Goal: Task Accomplishment & Management: Use online tool/utility

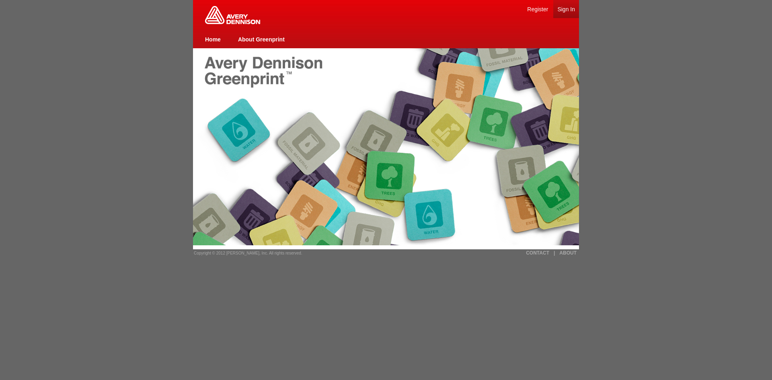
click at [570, 10] on link "Sign In" at bounding box center [566, 9] width 18 height 6
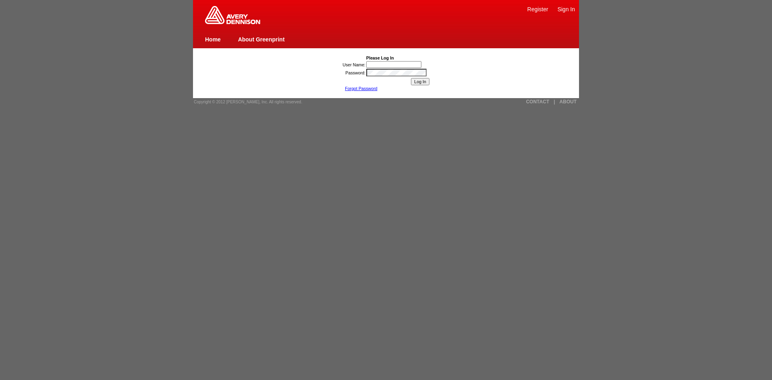
type input "[PERSON_NAME] Ning1"
click at [426, 82] on input "Log In" at bounding box center [420, 81] width 18 height 7
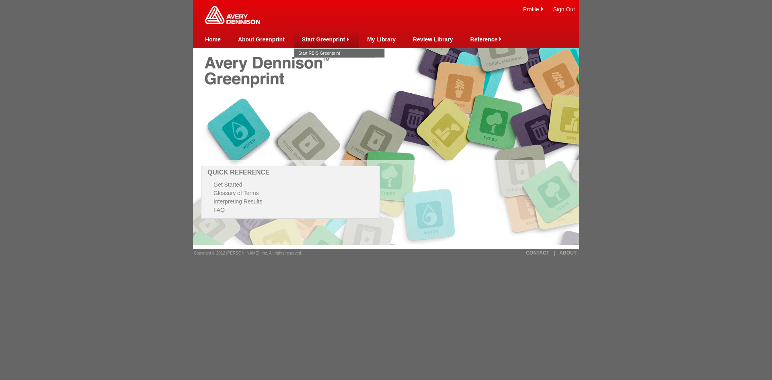
click at [320, 40] on link "Start Greenprint" at bounding box center [323, 39] width 43 height 6
click at [319, 49] on link "Start RBIS Greenprint" at bounding box center [339, 53] width 82 height 9
click at [338, 39] on link "Start Greenprint" at bounding box center [323, 39] width 43 height 6
click at [338, 51] on link "Start RBIS Greenprint" at bounding box center [339, 53] width 82 height 9
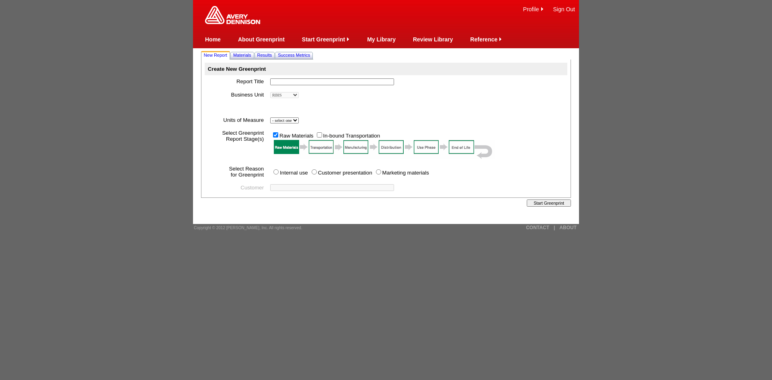
click at [321, 79] on input "text" at bounding box center [332, 81] width 124 height 7
click at [305, 81] on input "text" at bounding box center [332, 81] width 124 height 7
paste input "Macy's"
click at [313, 83] on input "Macy's" at bounding box center [332, 81] width 124 height 7
paste input "Sustainability Review"
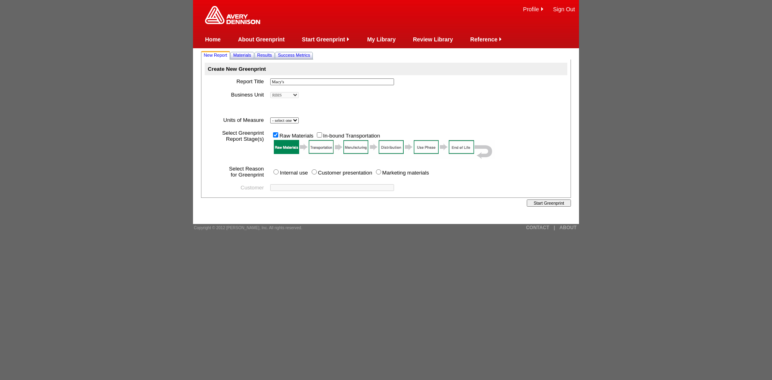
drag, startPoint x: 292, startPoint y: 83, endPoint x: 224, endPoint y: 86, distance: 67.6
click at [224, 86] on tr "Report Title Macy's *" at bounding box center [386, 81] width 363 height 13
type input "Macy's Sustainability Review"
click at [404, 97] on td "- select one LPM RBIS SM Corp R&D *" at bounding box center [417, 94] width 300 height 13
click at [299, 120] on select "- select one Imperial Metric" at bounding box center [284, 120] width 29 height 6
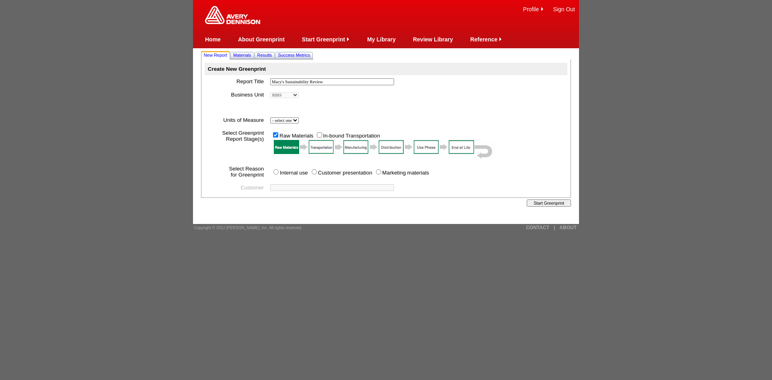
select select "Metric"
click at [270, 118] on select "- select one Imperial Metric" at bounding box center [284, 120] width 29 height 6
click at [315, 173] on input "Customer presentation" at bounding box center [314, 171] width 5 height 5
radio input "true"
click at [427, 38] on link "Review Library" at bounding box center [433, 39] width 40 height 6
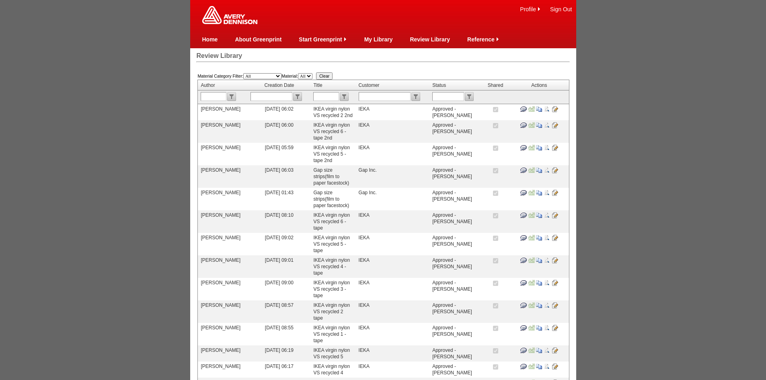
click at [546, 109] on input "image" at bounding box center [547, 109] width 6 height 6
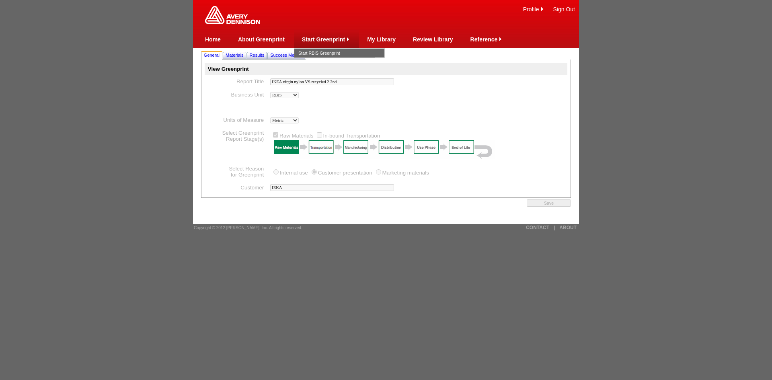
click at [322, 39] on link "Start Greenprint" at bounding box center [323, 39] width 43 height 6
click at [328, 51] on link "Start RBIS Greenprint" at bounding box center [339, 53] width 82 height 9
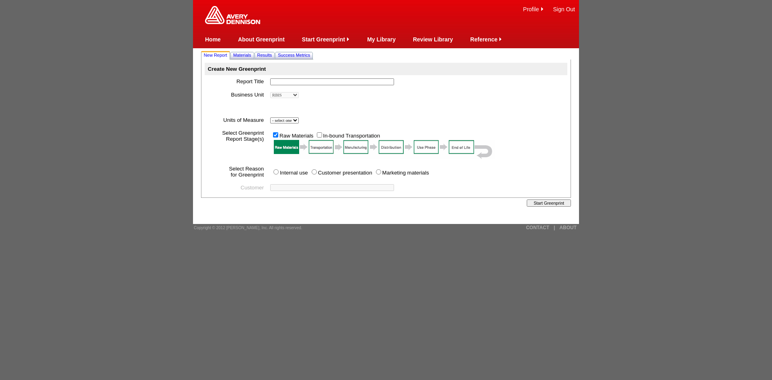
click at [322, 84] on input "text" at bounding box center [332, 81] width 124 height 7
paste input "Macy's Sustainability Review"
type input "Macy's Sustainability Review"
click at [312, 174] on input "Customer presentation" at bounding box center [314, 171] width 5 height 5
radio input "true"
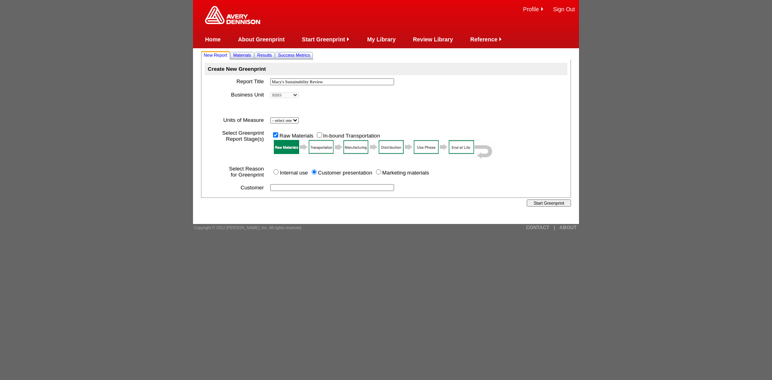
click at [297, 188] on input "text" at bounding box center [332, 187] width 124 height 7
paste input "Macy's Sustainability Review"
drag, startPoint x: 288, startPoint y: 189, endPoint x: 353, endPoint y: 189, distance: 64.7
click at [353, 189] on input "Macy's Sustainability Review" at bounding box center [332, 187] width 124 height 7
type input "Macy's"
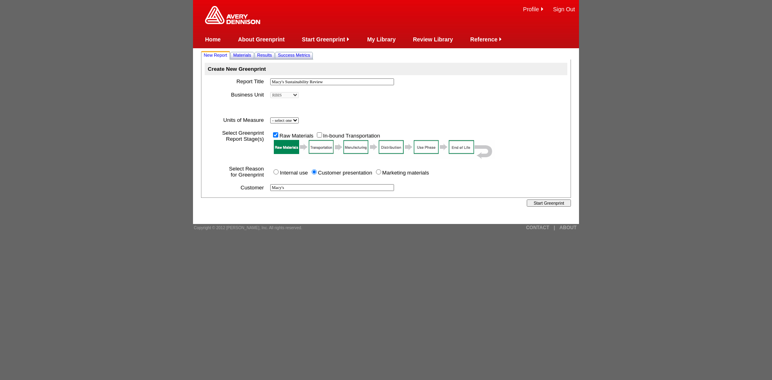
click at [547, 205] on input "Start Greenprint" at bounding box center [549, 202] width 44 height 7
click at [299, 119] on select "- select one Imperial Metric" at bounding box center [284, 120] width 29 height 6
click at [294, 123] on select "- select one Imperial Metric" at bounding box center [284, 120] width 29 height 6
select select "Metric"
click at [270, 118] on select "- select one Imperial Metric" at bounding box center [284, 120] width 29 height 6
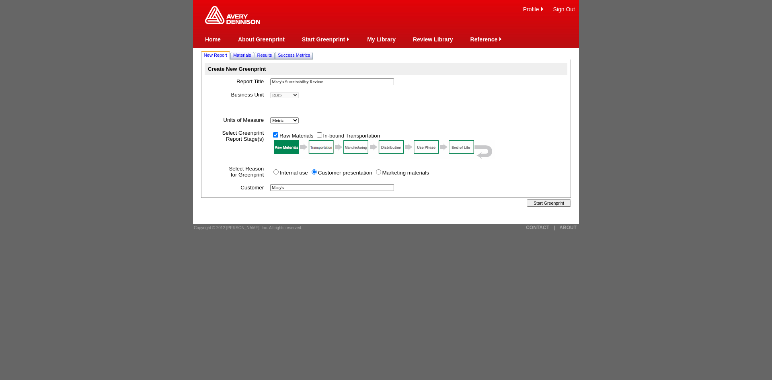
click at [534, 203] on input "Start Greenprint" at bounding box center [549, 202] width 44 height 7
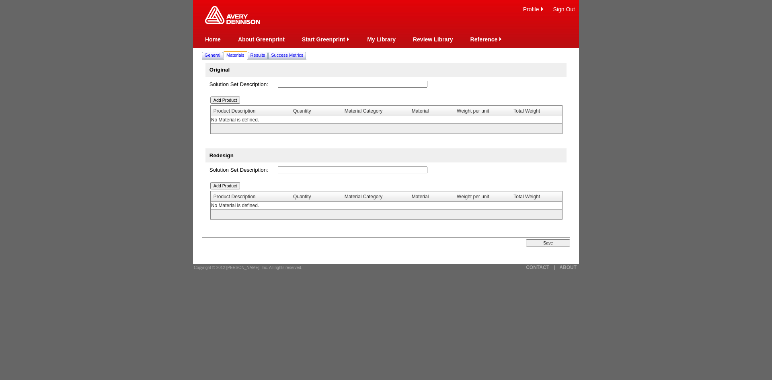
click at [309, 87] on input "text" at bounding box center [353, 84] width 150 height 7
click at [310, 83] on input "text" at bounding box center [353, 84] width 150 height 7
paste input "Sustainability Review"
type input "Sustainability Review"
click at [228, 103] on input "Add Product" at bounding box center [225, 99] width 30 height 7
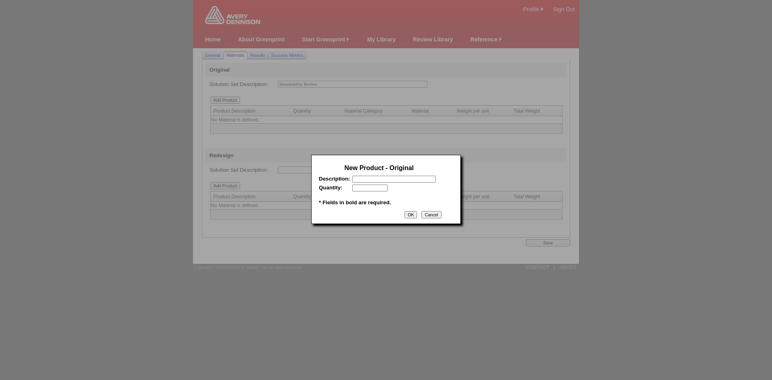
click at [362, 179] on input "text" at bounding box center [394, 179] width 84 height 7
paste input "AT7071A1(C2300CT-WHT),35mm,500m,3C,WHITE,Slit Edge"
type input "AT7071A1(C2300CT-WHT),35mm,500m,3C,WHITE,Slit Edge"
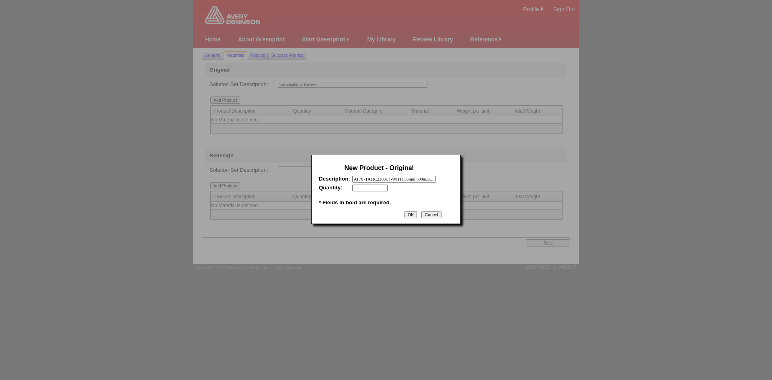
click at [364, 188] on input "text" at bounding box center [369, 188] width 35 height 7
click at [366, 191] on input "text" at bounding box center [369, 188] width 35 height 7
click at [411, 216] on input "OK" at bounding box center [410, 214] width 12 height 7
click at [364, 187] on input "500,000" at bounding box center [369, 188] width 35 height 7
type input "500000"
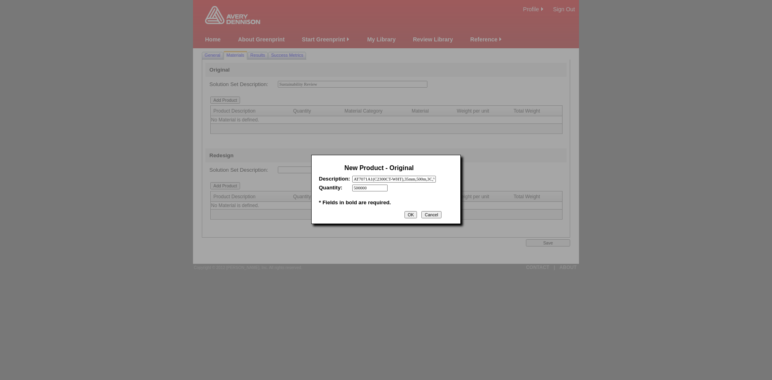
click at [408, 216] on input "OK" at bounding box center [410, 214] width 12 height 7
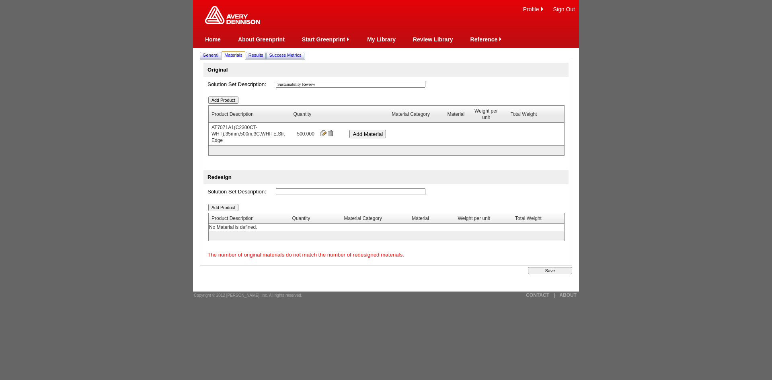
click at [551, 274] on input "Save" at bounding box center [550, 270] width 44 height 7
click at [538, 273] on input "Save" at bounding box center [550, 270] width 44 height 7
click at [359, 135] on input "Add Material" at bounding box center [367, 134] width 37 height 8
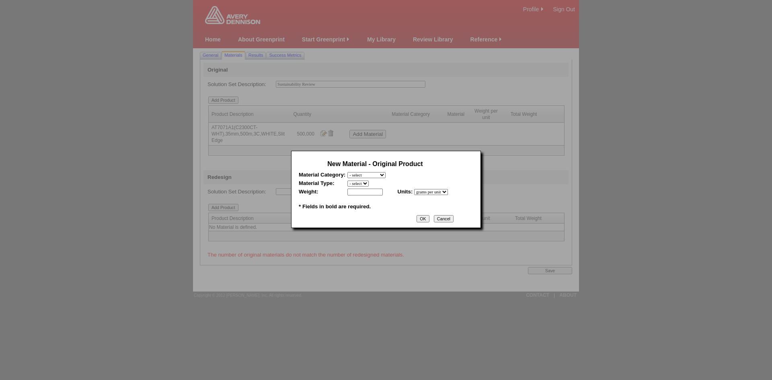
click at [386, 176] on select "- select Film and plastics Papers Liners Adhesives Yarns Heat Transfers PS Labe…" at bounding box center [366, 175] width 38 height 6
click at [364, 183] on select "- select" at bounding box center [357, 184] width 21 height 6
click at [378, 174] on select "- select Film and plastics Papers Liners Adhesives Yarns Heat Transfers PS Labe…" at bounding box center [366, 175] width 38 height 6
select select "7"
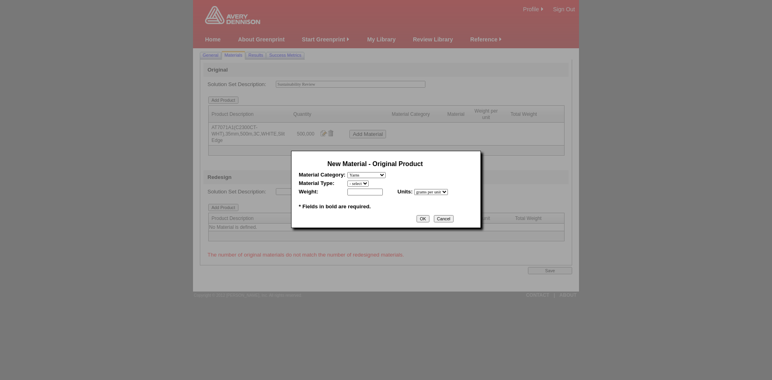
click at [347, 172] on select "- select Film and plastics Papers Liners Adhesives Yarns Heat Transfers PS Labe…" at bounding box center [366, 175] width 38 height 6
click at [374, 192] on input "text" at bounding box center [364, 192] width 35 height 7
click at [380, 183] on select "- select 2020-Albert Yarn, dyed 2020-Albert Yarn, raw 2020-PET Yarn, dyed 2020-…" at bounding box center [379, 184] width 64 height 6
select select "412"
click at [347, 181] on select "- select 2020-Albert Yarn, dyed 2020-Albert Yarn, raw 2020-PET Yarn, dyed 2020-…" at bounding box center [379, 184] width 64 height 6
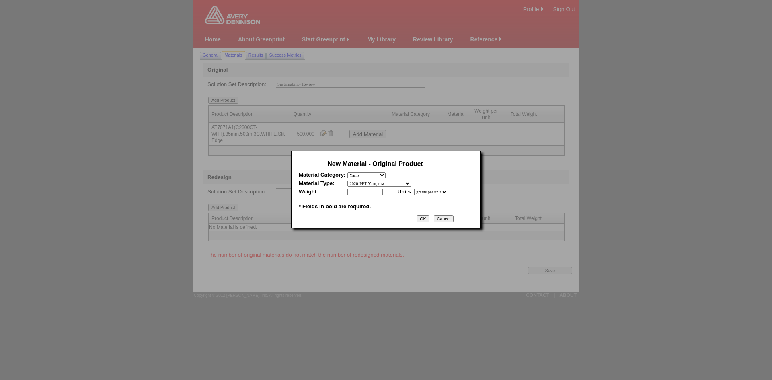
click at [367, 195] on input "text" at bounding box center [364, 192] width 35 height 7
paste input "0.16"
type input "0.16"
click at [433, 195] on select "- select grams per unit" at bounding box center [431, 192] width 34 height 6
click at [414, 189] on select "- select grams per unit" at bounding box center [431, 192] width 34 height 6
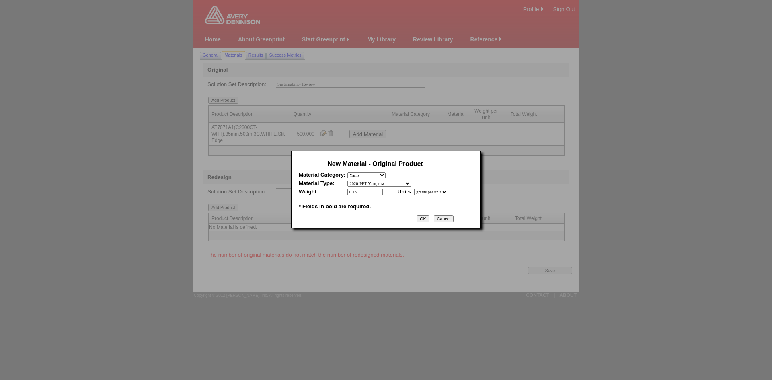
click at [429, 219] on input "OK" at bounding box center [423, 218] width 12 height 7
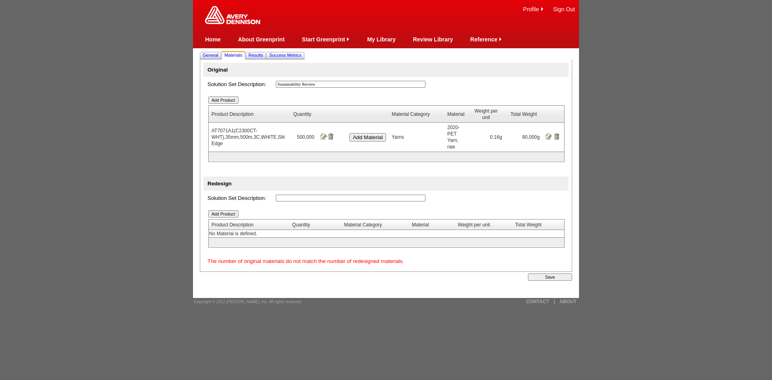
click at [280, 195] on input "text" at bounding box center [351, 198] width 150 height 7
drag, startPoint x: 557, startPoint y: 274, endPoint x: 457, endPoint y: 57, distance: 238.5
click at [557, 274] on input "Save" at bounding box center [550, 276] width 44 height 7
drag, startPoint x: 329, startPoint y: 84, endPoint x: 217, endPoint y: 86, distance: 112.6
click at [217, 86] on tr "Solution Set Description: Sustainability Review *" at bounding box center [385, 84] width 365 height 15
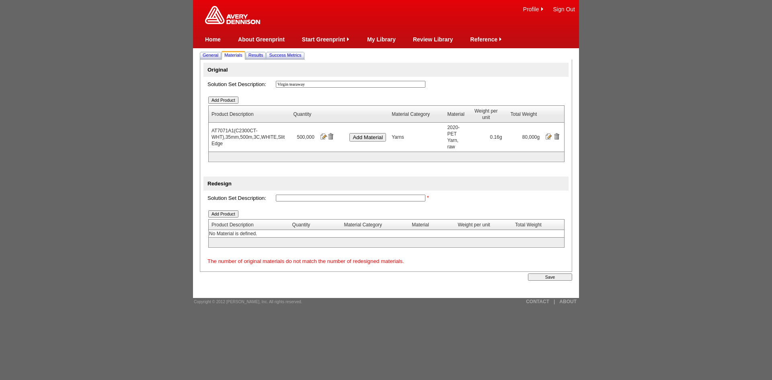
type input "Virgin tearaway"
click at [292, 195] on input "text" at bounding box center [351, 198] width 150 height 7
type input "Recycled tearaway"
click at [226, 210] on input "Add Product" at bounding box center [223, 213] width 30 height 7
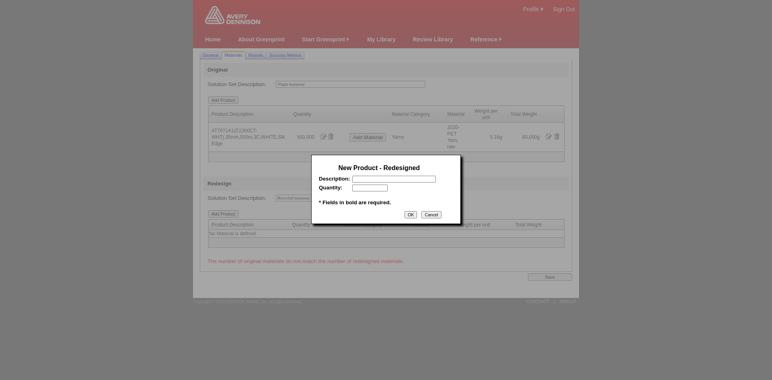
click at [380, 184] on table "New Product - Redesigned Description: * Quantity: * * * Fields in bold are requ…" at bounding box center [379, 184] width 125 height 49
click at [379, 181] on input "text" at bounding box center [394, 179] width 84 height 7
paste input "RT602B"
type input "RT602B"
click at [365, 190] on input "text" at bounding box center [369, 188] width 35 height 7
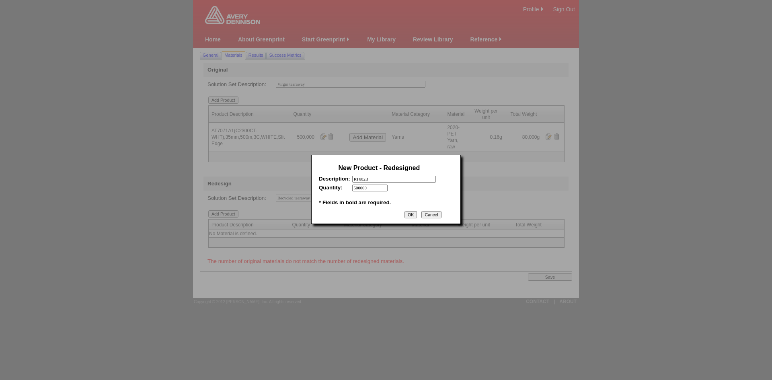
type input "500000"
click at [407, 218] on input "OK" at bounding box center [410, 214] width 12 height 7
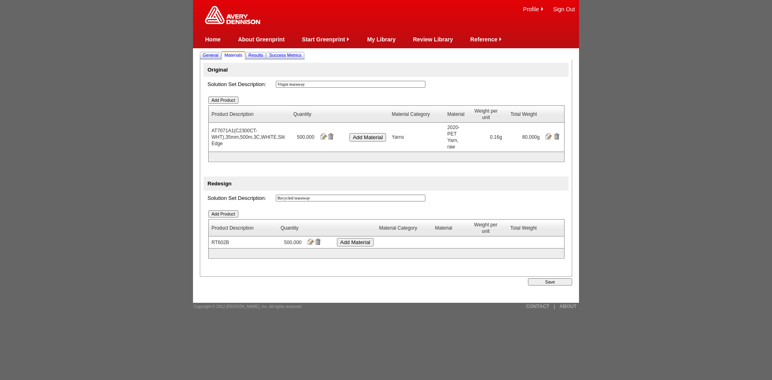
click at [270, 133] on td "AT7071A1(C2300CT-WHT),35mm,500m,3C,WHITE,Slit Edge" at bounding box center [248, 137] width 79 height 29
click at [320, 133] on input "image" at bounding box center [323, 136] width 6 height 6
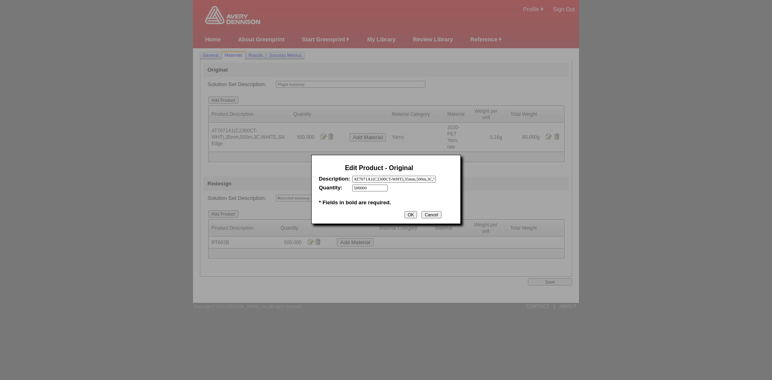
click at [371, 180] on input "AT7071A1(C2300CT-WHT),35mm,500m,3C,WHITE,Slit Edge" at bounding box center [394, 179] width 84 height 7
drag, startPoint x: 412, startPoint y: 180, endPoint x: 450, endPoint y: 182, distance: 38.6
click at [450, 182] on div "Edit Product - Original Description: AT7071A1(C2300CT-WHT),35mm,500m,3C,WHITE,S…" at bounding box center [386, 189] width 150 height 69
click at [398, 179] on input "AT7071A1(C2300CT-WHT),35mm,500m,3C,WHITE,Slit Edge" at bounding box center [394, 179] width 84 height 7
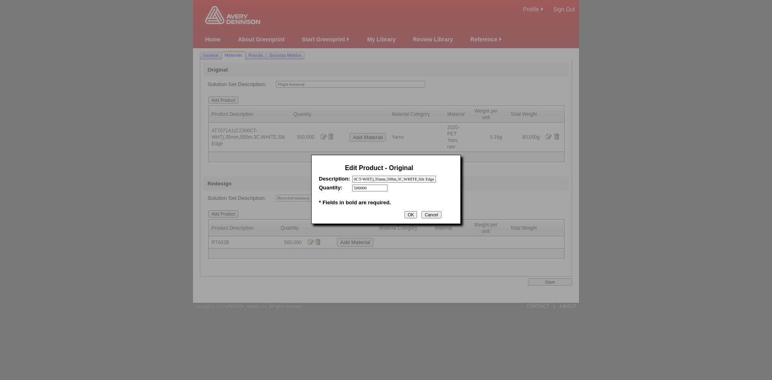
drag, startPoint x: 376, startPoint y: 179, endPoint x: 445, endPoint y: 184, distance: 69.4
click at [445, 184] on div "Edit Product - Original Description: AT7071A1(C2300CT-WHT),35mm,500m,3C,WHITE,S…" at bounding box center [386, 189] width 150 height 69
type input "AT7071A1(C2300CT-WHT),35mm"
click at [411, 217] on input "OK" at bounding box center [410, 214] width 12 height 7
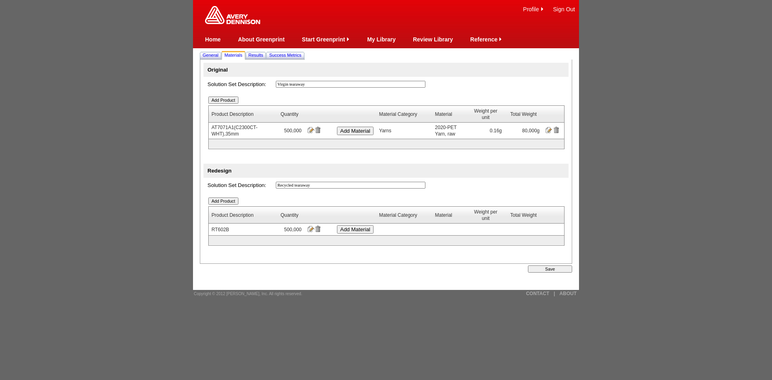
click at [309, 229] on input "image" at bounding box center [310, 229] width 6 height 6
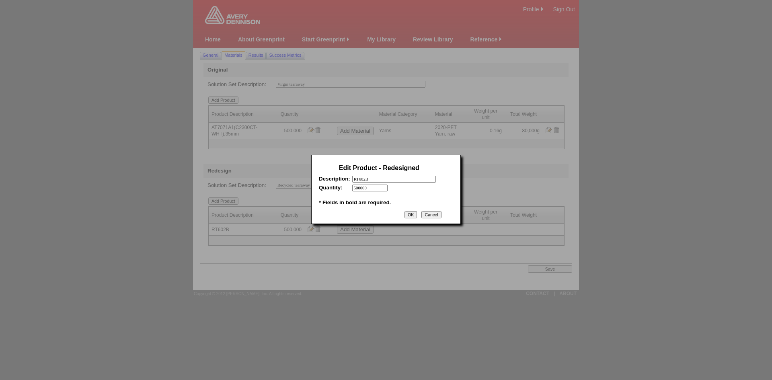
click at [374, 181] on input "RT602B" at bounding box center [394, 179] width 84 height 7
click at [371, 181] on input "RT602B- 35mm" at bounding box center [394, 179] width 84 height 7
type input "RT602B,35mm"
click at [411, 218] on input "OK" at bounding box center [410, 214] width 12 height 7
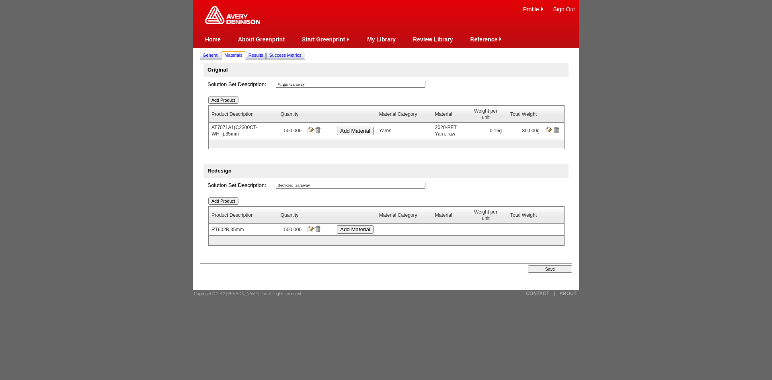
click at [364, 232] on input "Add Material" at bounding box center [355, 229] width 37 height 8
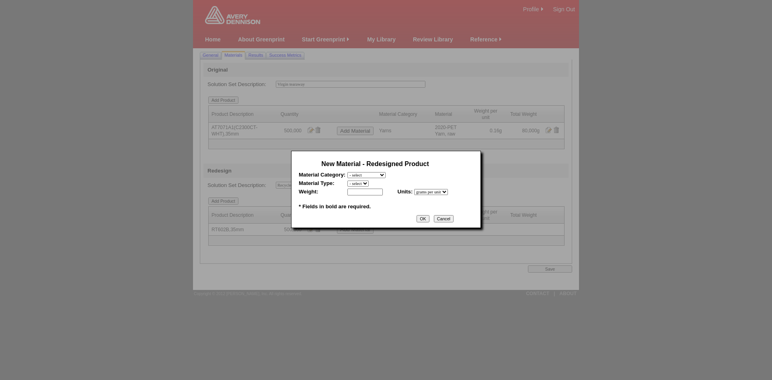
click at [386, 174] on select "- select Film and plastics Papers Liners Adhesives Yarns Heat Transfers PS Labe…" at bounding box center [366, 175] width 38 height 6
select select "7"
click at [347, 172] on select "- select Film and plastics Papers Liners Adhesives Yarns Heat Transfers PS Labe…" at bounding box center [366, 175] width 38 height 6
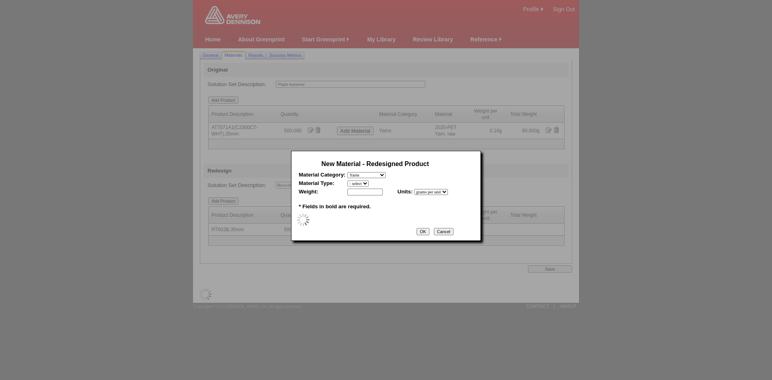
click at [369, 185] on select "- select" at bounding box center [357, 184] width 21 height 6
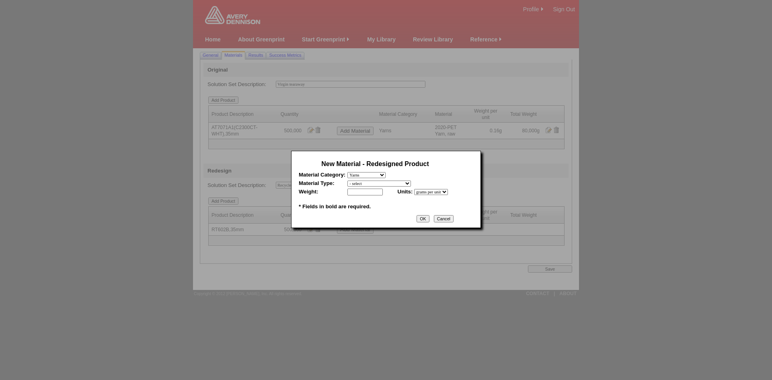
click at [369, 184] on select "- select 2020-Albert Yarn, dyed 2020-Albert Yarn, raw 2020-PET Yarn, dyed 2020-…" at bounding box center [379, 184] width 64 height 6
select select "408"
click at [347, 181] on select "- select 2020-Albert Yarn, dyed 2020-Albert Yarn, raw 2020-PET Yarn, dyed 2020-…" at bounding box center [379, 184] width 64 height 6
click at [382, 249] on div at bounding box center [386, 190] width 772 height 380
click at [411, 184] on select "- select 2020-Albert Yarn, dyed 2020-Albert Yarn, raw 2020-PET Yarn, dyed 2020-…" at bounding box center [379, 184] width 64 height 6
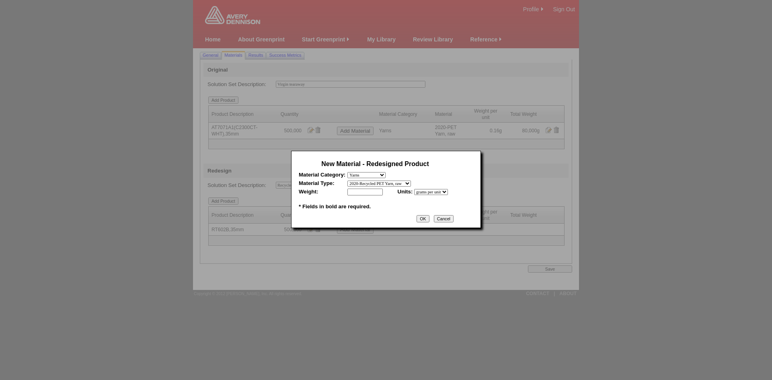
click at [347, 181] on select "- select 2020-Albert Yarn, dyed 2020-Albert Yarn, raw 2020-PET Yarn, dyed 2020-…" at bounding box center [379, 184] width 64 height 6
click at [374, 192] on input "text" at bounding box center [364, 192] width 35 height 7
click at [369, 193] on input "text" at bounding box center [364, 192] width 35 height 7
paste input "0.36"
type input "0.36"
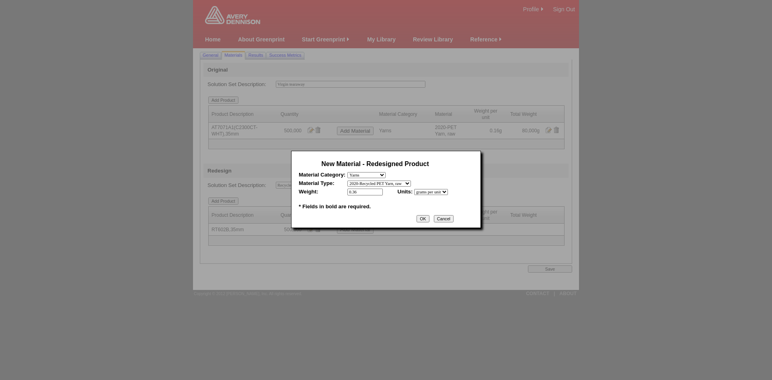
click at [429, 222] on input "OK" at bounding box center [423, 218] width 12 height 7
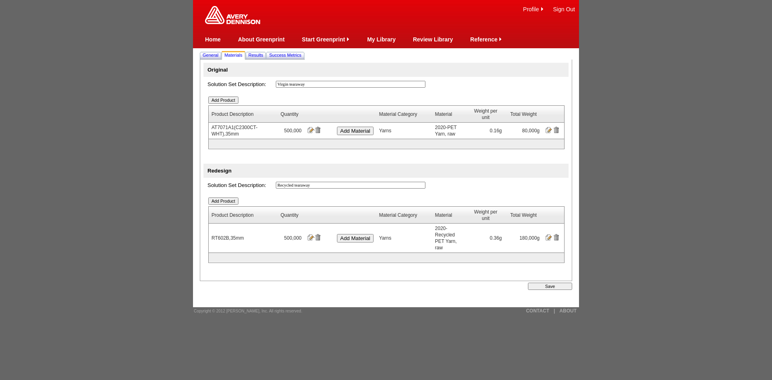
click at [542, 283] on input "Save" at bounding box center [550, 286] width 44 height 7
click at [433, 42] on link "Review Library" at bounding box center [433, 39] width 40 height 6
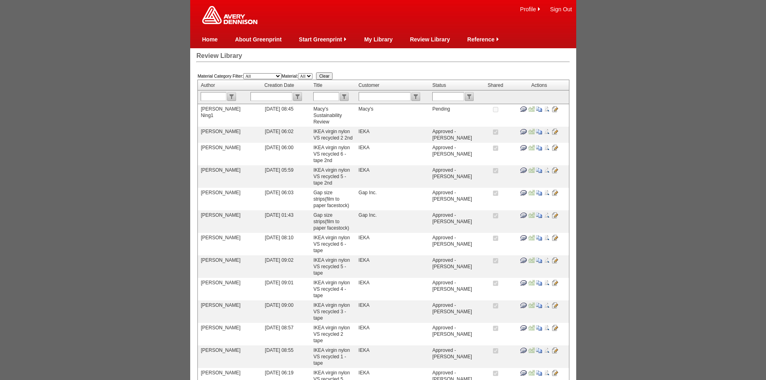
click at [545, 131] on input "image" at bounding box center [547, 131] width 6 height 6
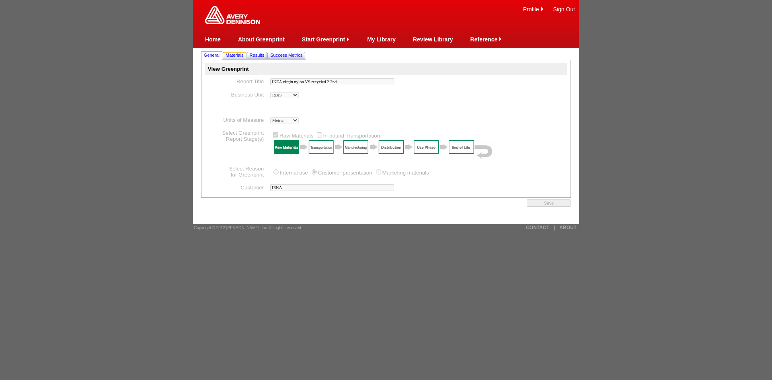
click at [241, 55] on span "Materials" at bounding box center [235, 55] width 18 height 5
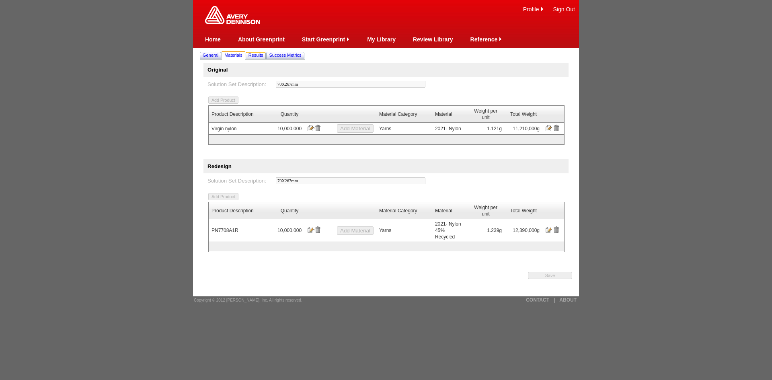
click at [263, 53] on span "Results" at bounding box center [255, 55] width 15 height 5
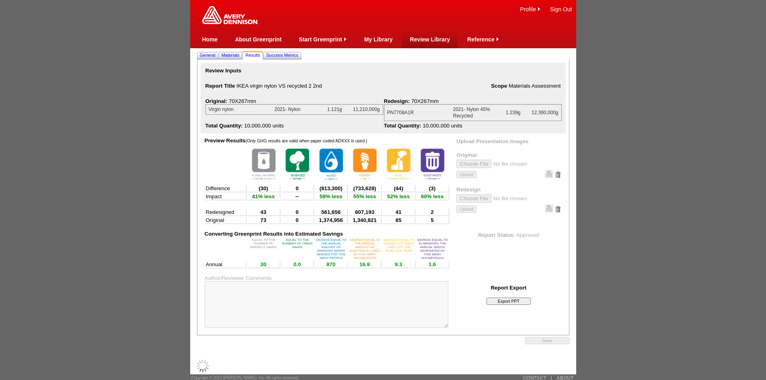
click at [421, 39] on link "Review Library" at bounding box center [430, 39] width 40 height 6
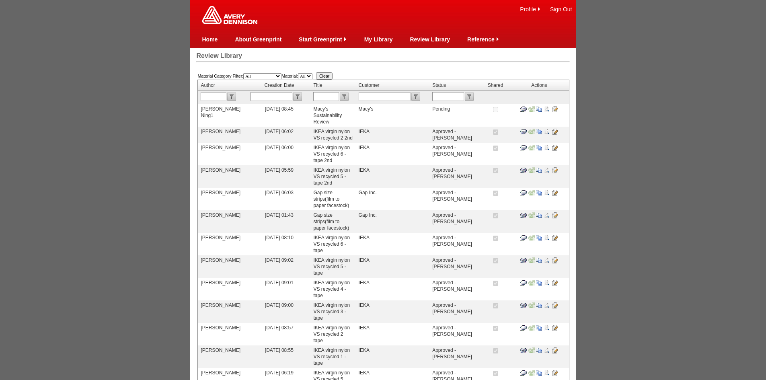
click at [545, 107] on input "image" at bounding box center [547, 109] width 6 height 6
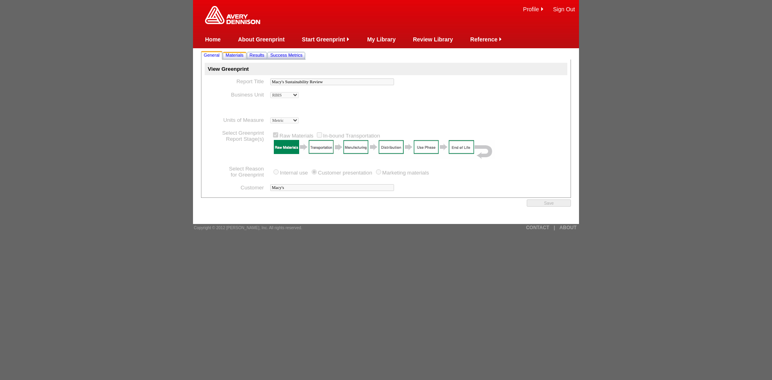
click at [236, 53] on span "Materials" at bounding box center [235, 55] width 18 height 5
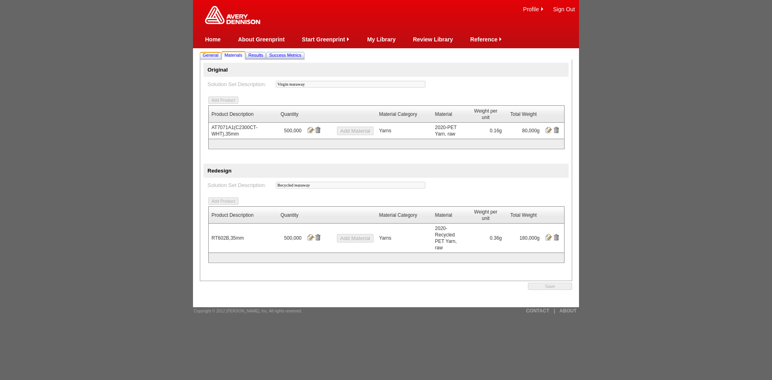
click at [210, 55] on span "General" at bounding box center [211, 55] width 16 height 5
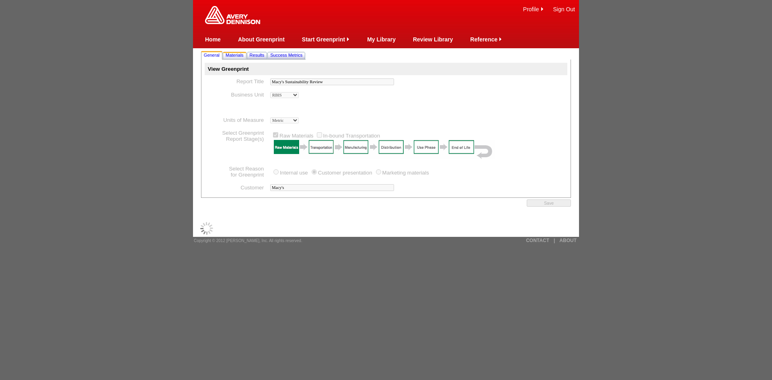
click at [232, 55] on span "Materials" at bounding box center [235, 55] width 18 height 5
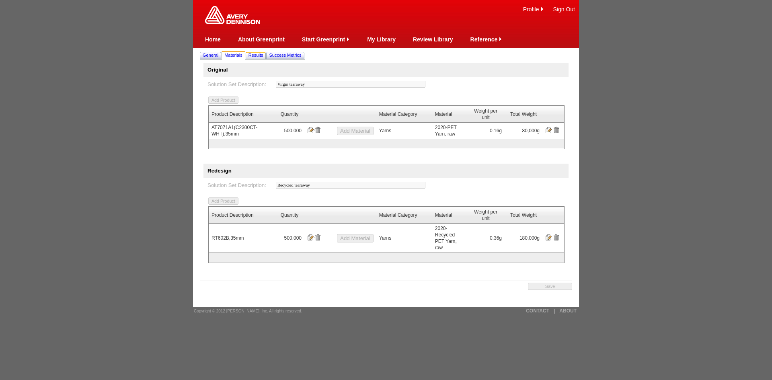
click at [257, 56] on span "Results" at bounding box center [255, 55] width 15 height 5
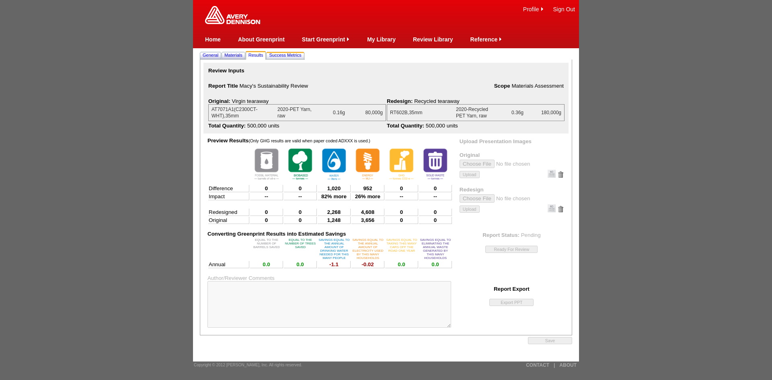
click at [288, 51] on link "Success Metrics" at bounding box center [284, 55] width 35 height 8
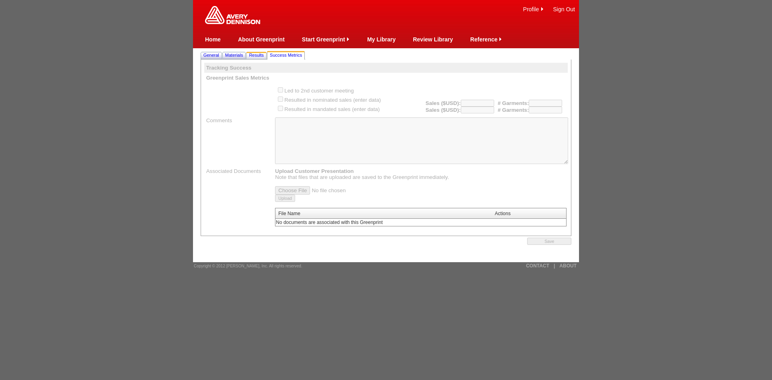
click at [259, 57] on span "Results" at bounding box center [256, 55] width 15 height 5
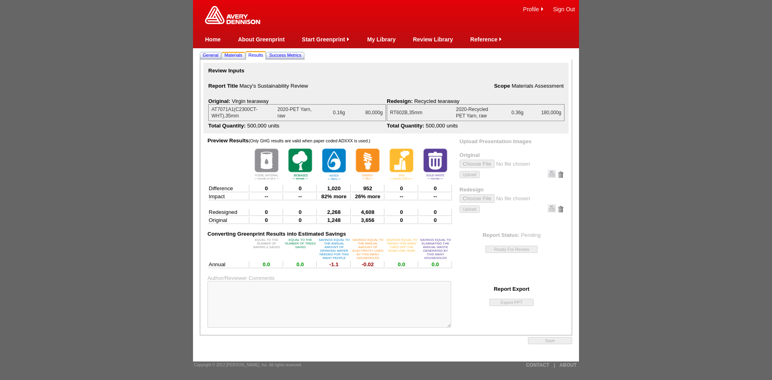
click at [241, 51] on link "Materials" at bounding box center [233, 55] width 21 height 8
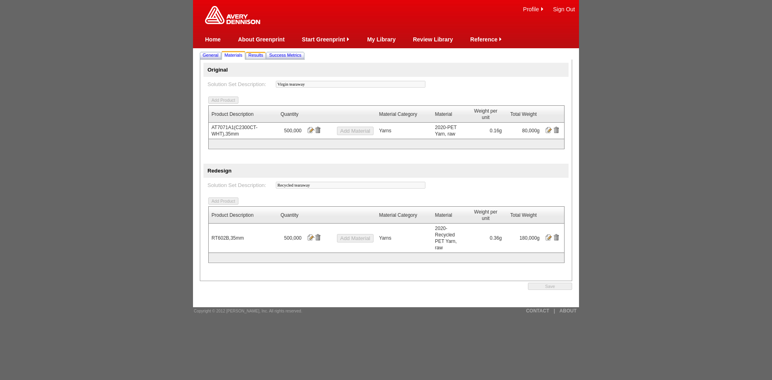
click at [258, 53] on span "Results" at bounding box center [255, 55] width 15 height 5
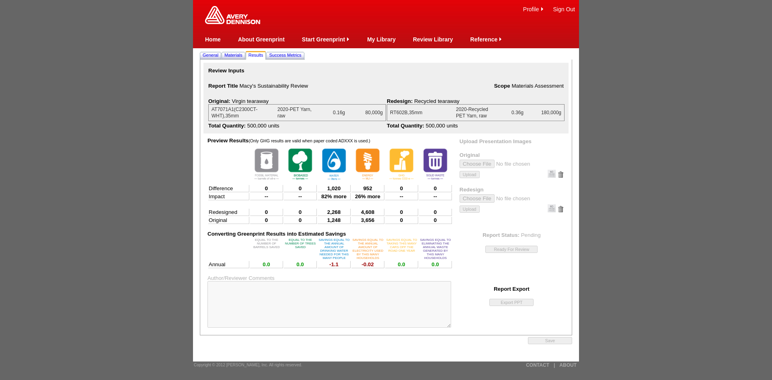
click at [390, 189] on td "0" at bounding box center [401, 188] width 33 height 7
click at [365, 250] on span "SAVINGS EQUAL TO THE ANNUAL AMOUNT OF ELECTRICITY USED BY THIS MANY HOUSEHOLDS" at bounding box center [367, 249] width 31 height 22
click at [290, 53] on span "Success Metrics" at bounding box center [285, 55] width 32 height 5
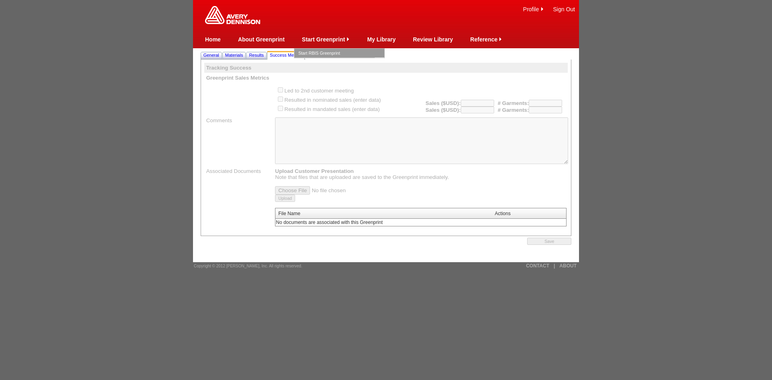
click at [324, 49] on link "Start RBIS Greenprint" at bounding box center [339, 53] width 82 height 9
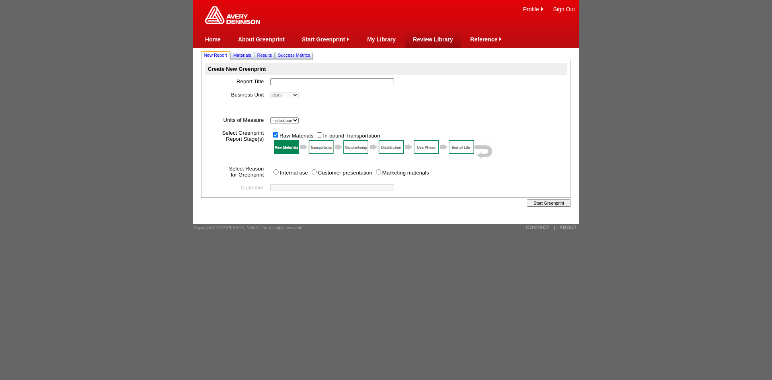
click at [421, 37] on link "Review Library" at bounding box center [433, 39] width 40 height 6
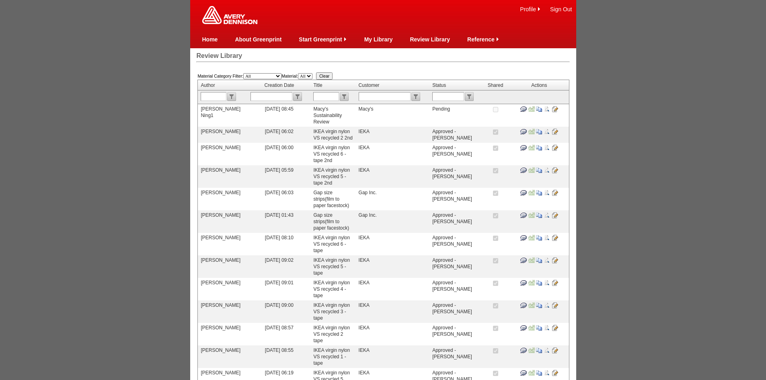
click at [554, 109] on input "image" at bounding box center [555, 109] width 6 height 6
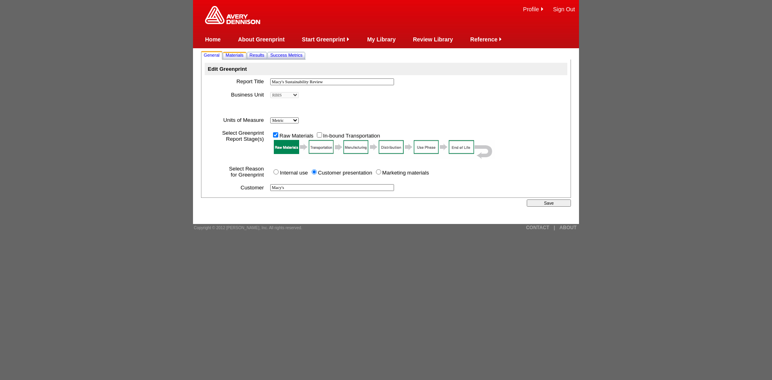
click at [242, 56] on span "Materials" at bounding box center [235, 55] width 18 height 5
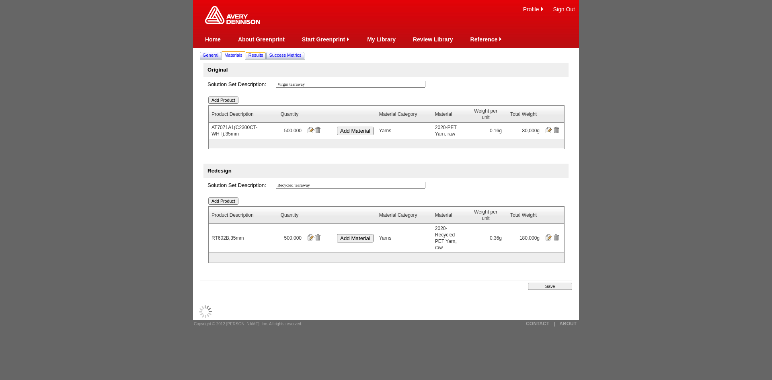
click at [258, 57] on span "Results" at bounding box center [255, 55] width 15 height 5
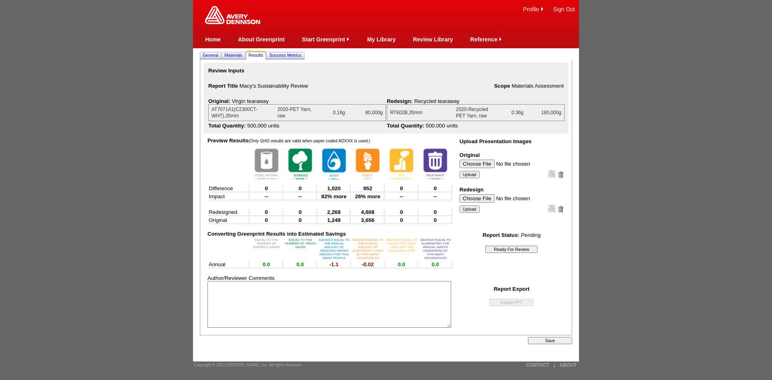
click at [515, 248] on input "Ready For Review" at bounding box center [511, 249] width 52 height 7
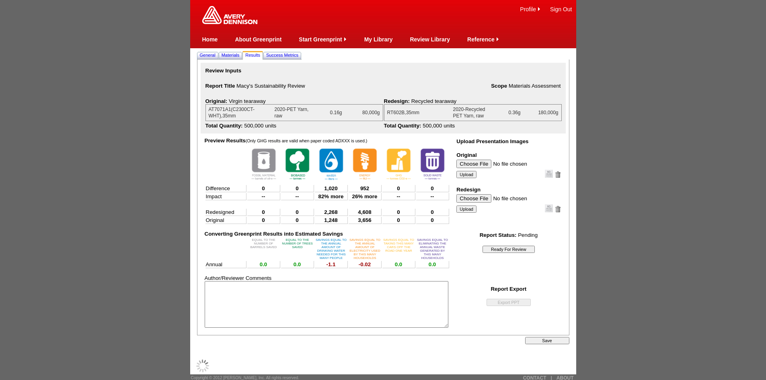
click at [357, 298] on textarea at bounding box center [327, 304] width 244 height 47
click at [497, 250] on input "Ready For Review" at bounding box center [508, 249] width 52 height 7
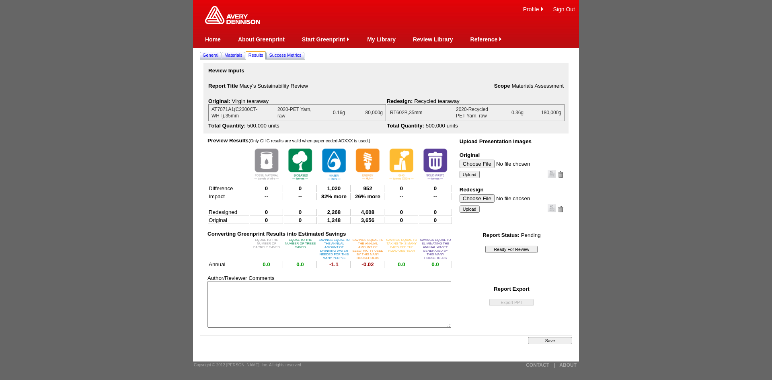
click at [542, 344] on input "Save" at bounding box center [550, 340] width 44 height 7
click at [291, 55] on span "Success Metrics" at bounding box center [285, 55] width 32 height 5
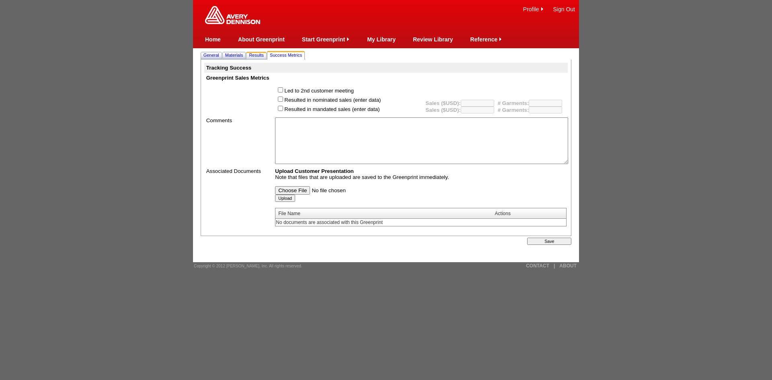
click at [261, 55] on span "Results" at bounding box center [256, 55] width 15 height 5
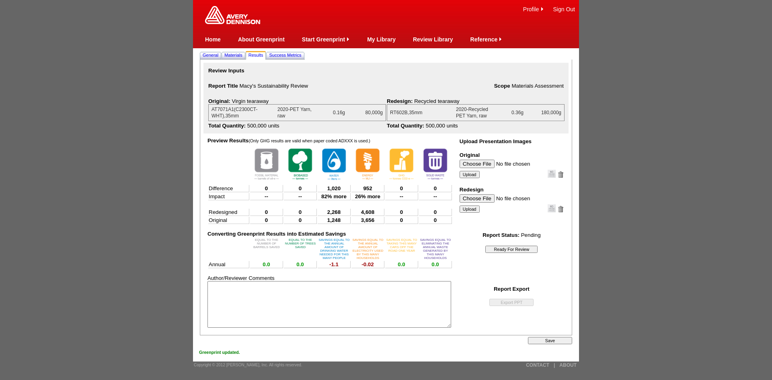
click at [516, 247] on input "Ready For Review" at bounding box center [511, 249] width 52 height 7
click at [231, 57] on span "Materials" at bounding box center [233, 55] width 18 height 5
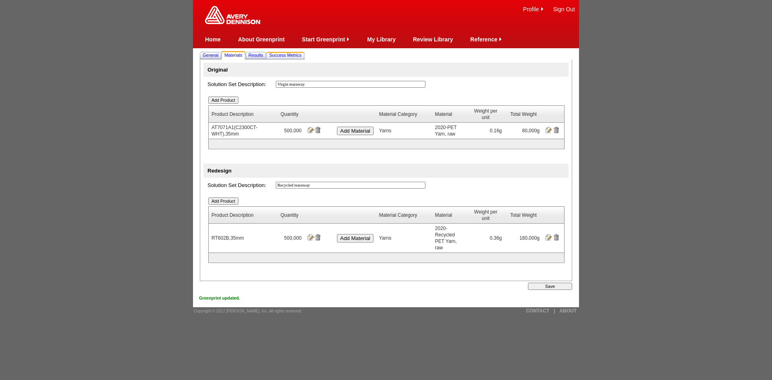
click at [300, 55] on span "Success Metrics" at bounding box center [285, 55] width 32 height 5
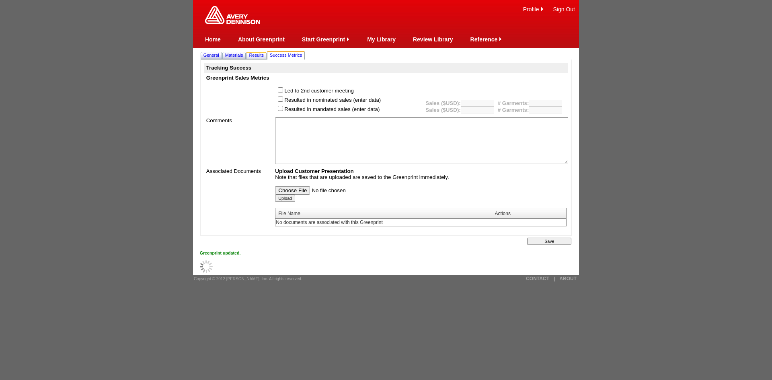
click at [255, 53] on span "Results" at bounding box center [256, 55] width 15 height 5
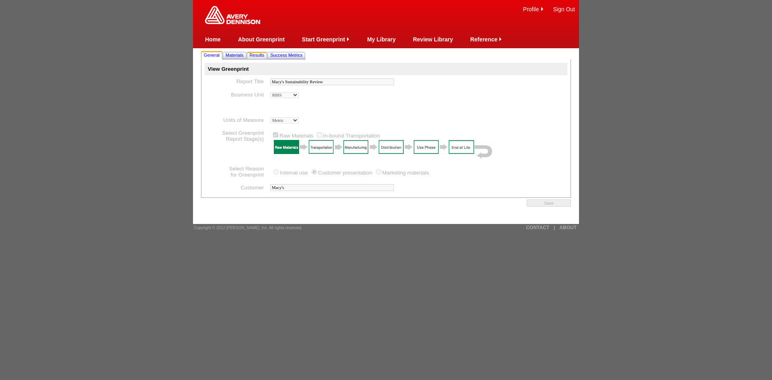
click at [261, 57] on span "Results" at bounding box center [257, 55] width 15 height 5
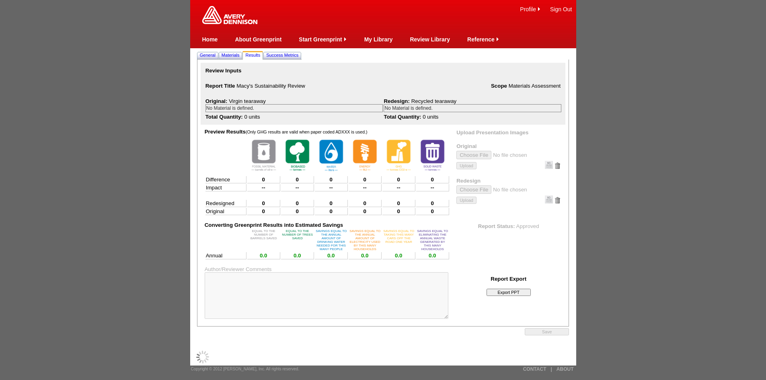
click at [507, 292] on input "Export PPT" at bounding box center [508, 292] width 44 height 7
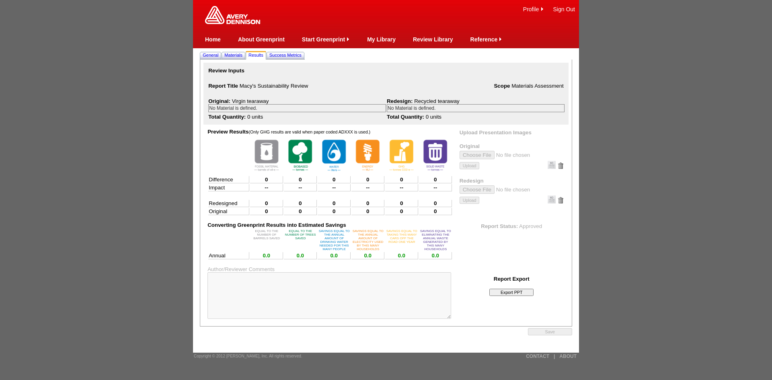
click at [507, 292] on input "Export PPT" at bounding box center [511, 292] width 44 height 7
